Goal: Navigation & Orientation: Go to known website

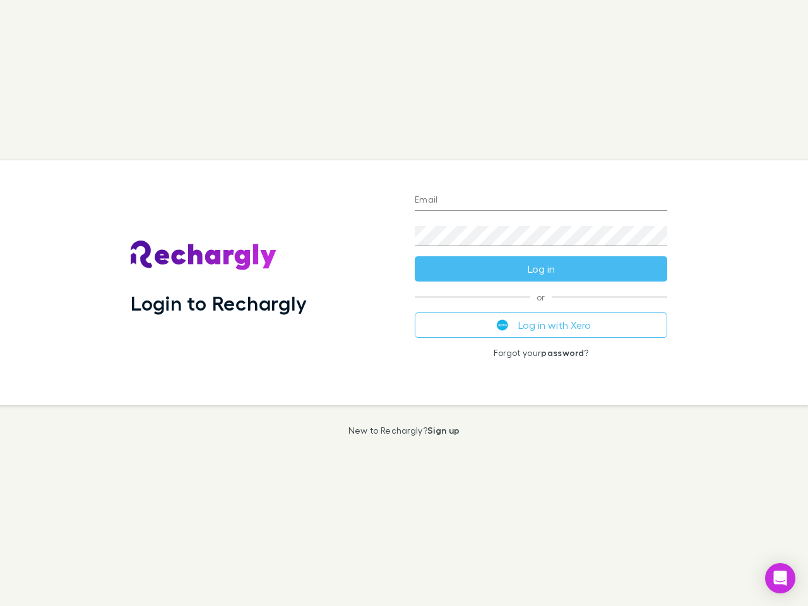
click at [404, 303] on div "Login to Rechargly" at bounding box center [263, 282] width 284 height 245
click at [541, 201] on input "Email" at bounding box center [541, 201] width 253 height 20
click at [541, 269] on button "Log in" at bounding box center [541, 268] width 253 height 25
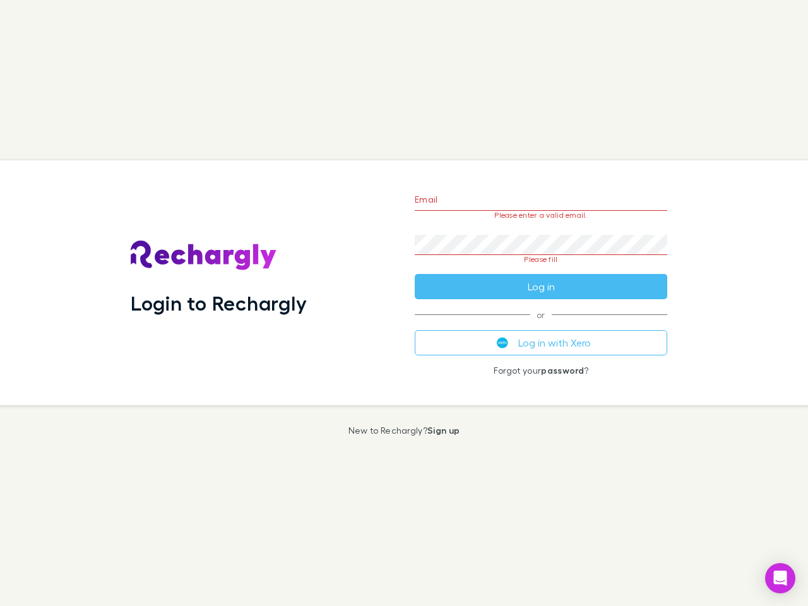
click at [541, 325] on div "Email Please enter a valid email. Password Please fill Log in or Log in with Xe…" at bounding box center [541, 282] width 273 height 245
click at [780, 578] on icon "Open Intercom Messenger" at bounding box center [780, 578] width 13 height 15
